Goal: Task Accomplishment & Management: Use online tool/utility

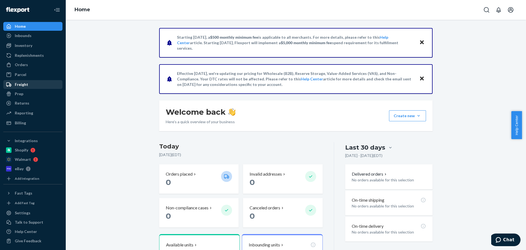
click at [25, 84] on div "Freight" at bounding box center [21, 84] width 13 height 5
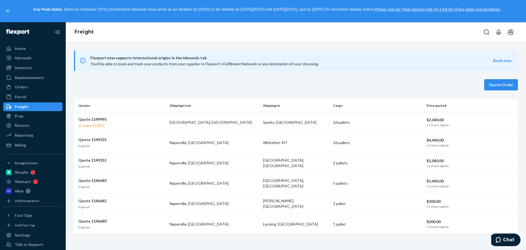
click at [501, 83] on button "Quote Order" at bounding box center [501, 84] width 33 height 11
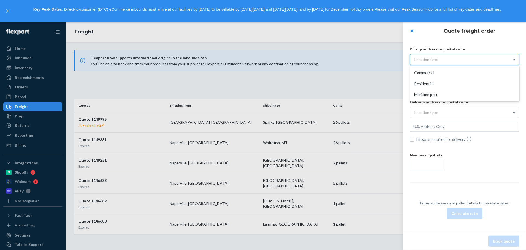
click at [423, 56] on div "Location type" at bounding box center [459, 60] width 99 height 10
click at [388, 59] on input "option Commercial focused, 1 of 3. 3 results available. Use Up and Down to choo…" at bounding box center [388, 59] width 0 height 0
click at [436, 60] on div "Location type" at bounding box center [427, 59] width 24 height 5
click at [388, 59] on input "option Commercial focused, 1 of 3. 3 results available. Use Up and Down to choo…" at bounding box center [388, 59] width 0 height 0
click at [426, 73] on div "Commercial" at bounding box center [464, 72] width 107 height 11
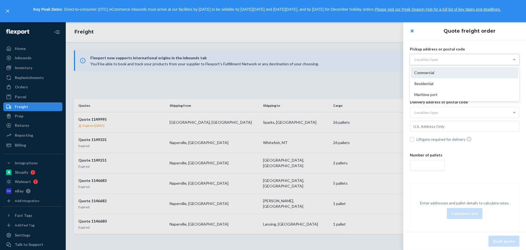
click at [388, 59] on input "option Commercial focused, 1 of 3. 3 results available. Use Up and Down to choo…" at bounding box center [388, 59] width 0 height 0
click at [433, 75] on input "text" at bounding box center [465, 73] width 110 height 11
paste input "RENO, [GEOGRAPHIC_DATA]"
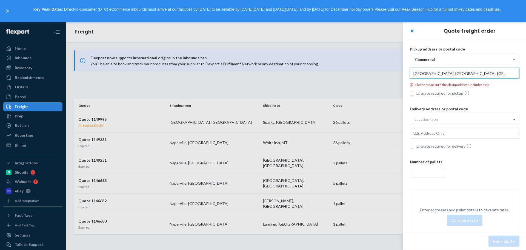
click at [463, 73] on input "[GEOGRAPHIC_DATA], [GEOGRAPHIC_DATA], [GEOGRAPHIC_DATA]" at bounding box center [465, 73] width 110 height 11
type input "[GEOGRAPHIC_DATA], NV, 89509, [GEOGRAPHIC_DATA]"
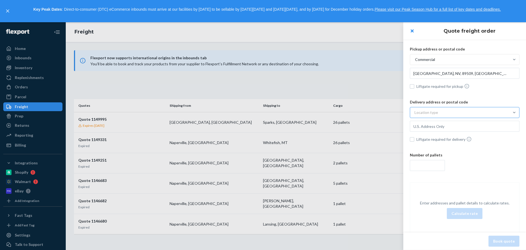
click at [424, 113] on div "Location type" at bounding box center [427, 112] width 24 height 5
click at [388, 112] on input "Location type" at bounding box center [388, 112] width 0 height 0
click at [425, 120] on div "Commercial" at bounding box center [464, 125] width 107 height 11
click at [388, 112] on input "option Commercial focused, 1 of 3. 3 results available. Use Up and Down to choo…" at bounding box center [388, 112] width 0 height 0
click at [428, 126] on input "text" at bounding box center [465, 126] width 110 height 11
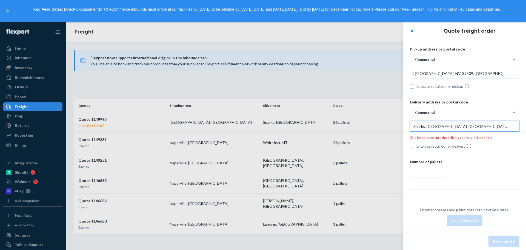
click at [433, 126] on input "Sparks, [GEOGRAPHIC_DATA], [GEOGRAPHIC_DATA]" at bounding box center [465, 126] width 110 height 11
paste input "89436"
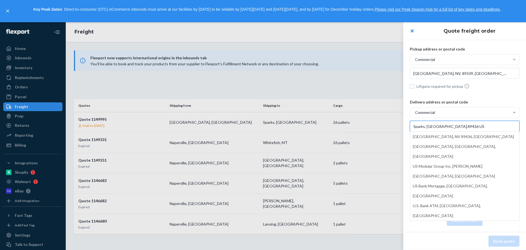
click at [433, 126] on input "Sparks, [GEOGRAPHIC_DATA],89436 US" at bounding box center [465, 126] width 110 height 11
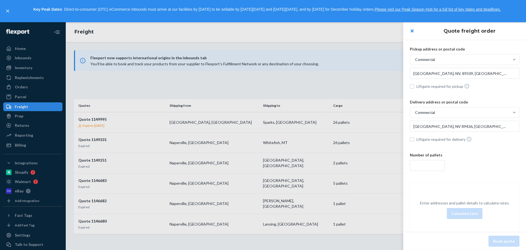
type input "Sparks, [GEOGRAPHIC_DATA], 89436, [GEOGRAPHIC_DATA]"
click at [424, 162] on input "number" at bounding box center [427, 165] width 35 height 11
type input "26"
drag, startPoint x: 480, startPoint y: 168, endPoint x: 478, endPoint y: 177, distance: 9.0
click at [480, 169] on div "26" at bounding box center [465, 165] width 110 height 11
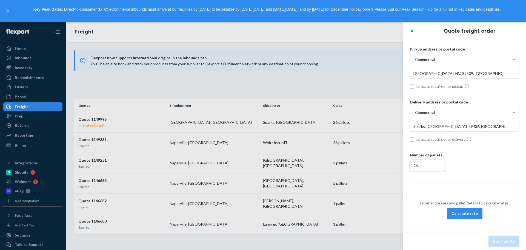
click at [445, 169] on input "26" at bounding box center [427, 165] width 35 height 11
click at [464, 220] on div "Enter addresses and pallet details to calculate rates. Calculate rate" at bounding box center [464, 209] width 109 height 23
click at [464, 214] on button "Calculate rate" at bounding box center [465, 213] width 36 height 11
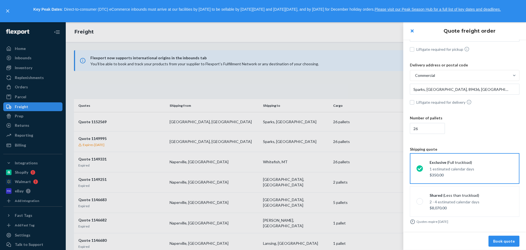
scroll to position [40, 0]
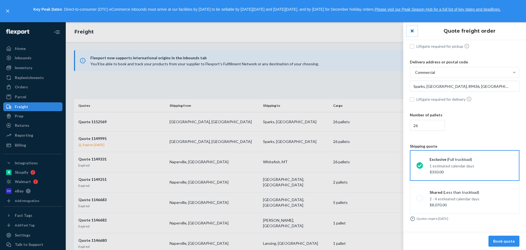
click at [414, 31] on button "close" at bounding box center [412, 30] width 11 height 11
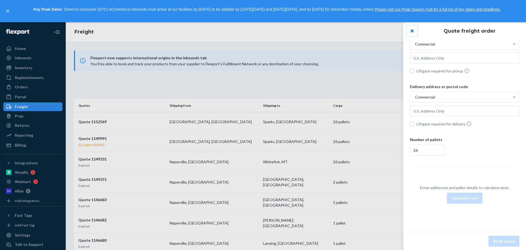
scroll to position [15, 0]
